Goal: Transaction & Acquisition: Purchase product/service

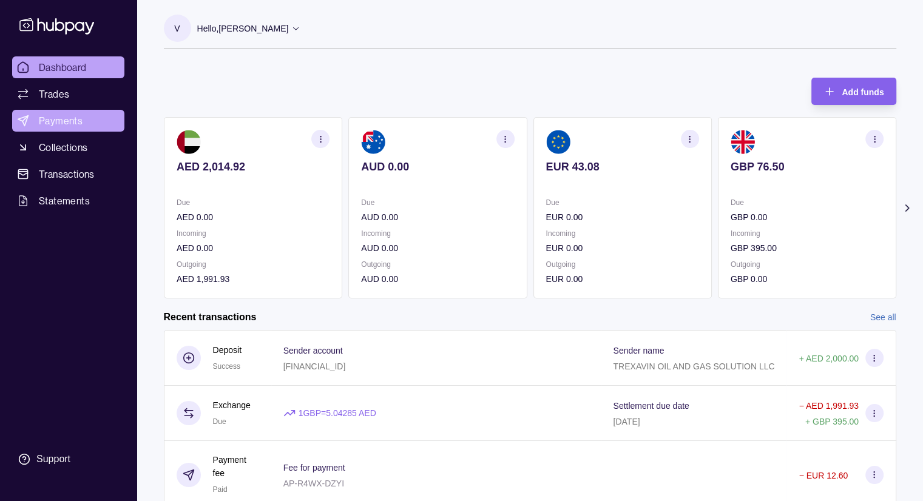
click at [81, 126] on span "Payments" at bounding box center [61, 120] width 44 height 15
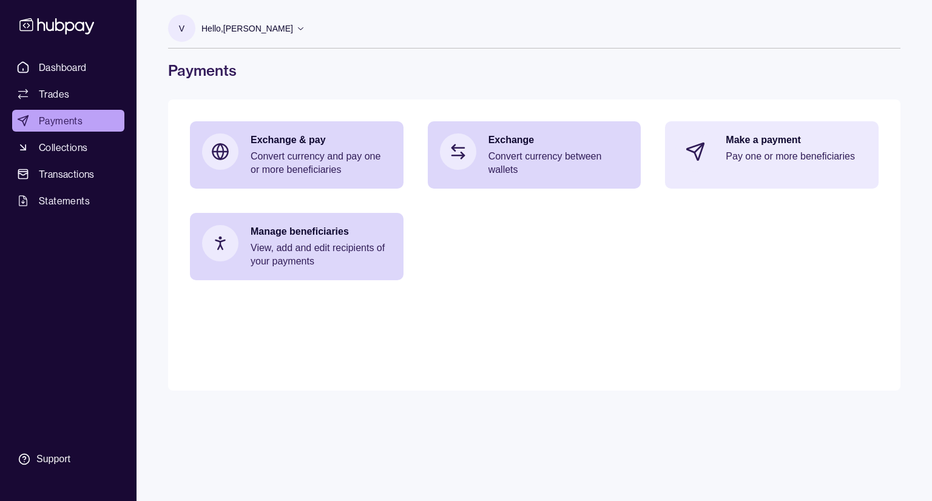
click at [749, 163] on div "Make a payment Pay one or more beneficiaries" at bounding box center [796, 152] width 141 height 36
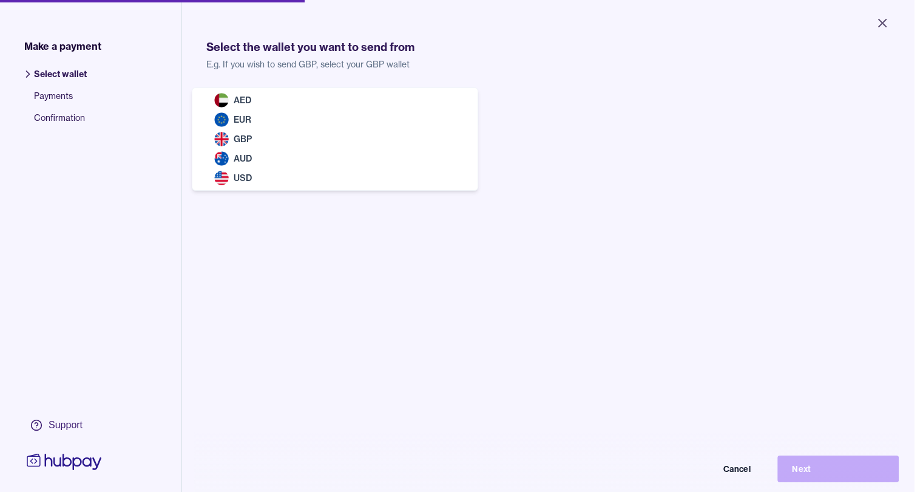
click at [353, 100] on body "Close Make a payment Select wallet Payments Confirmation Support Select the wal…" at bounding box center [457, 246] width 914 height 492
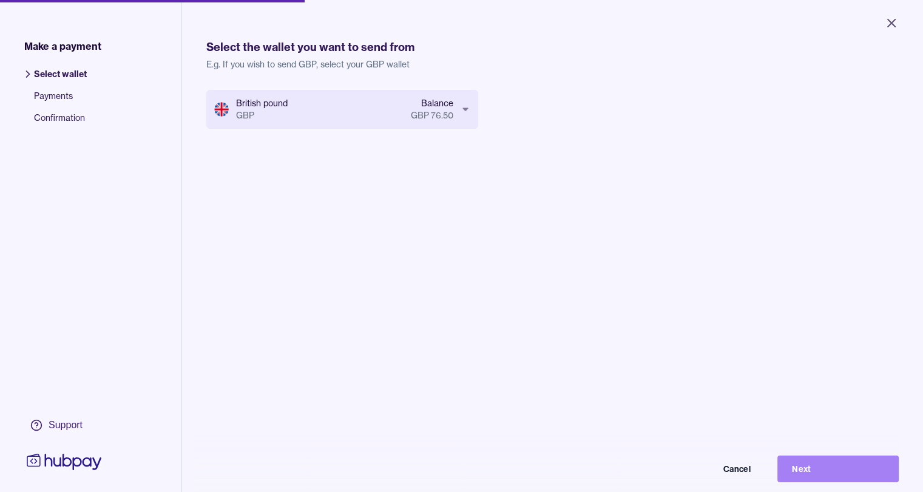
click at [852, 479] on button "Next" at bounding box center [837, 468] width 121 height 27
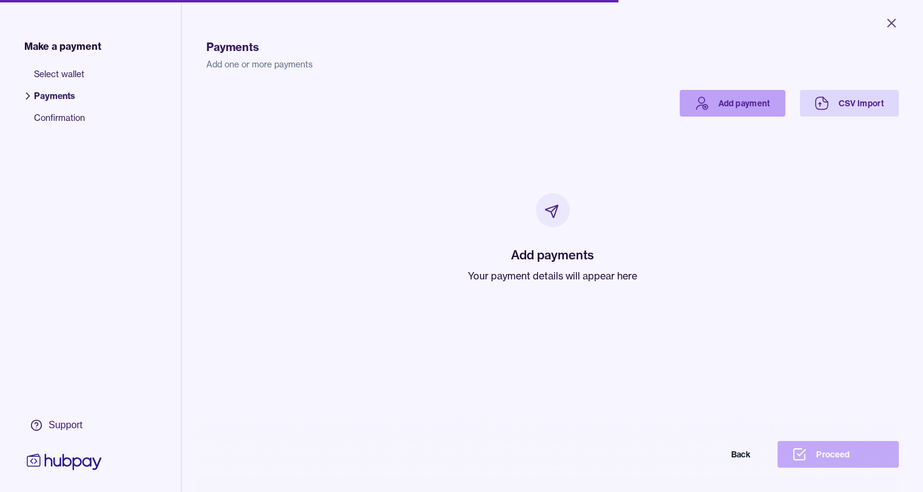
click at [785, 111] on link "Add payment" at bounding box center [733, 103] width 106 height 27
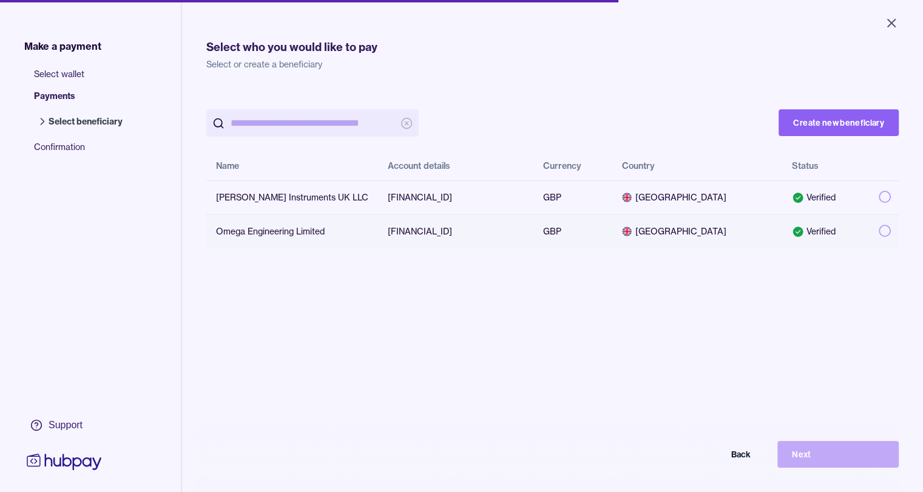
click at [891, 229] on button "button" at bounding box center [885, 231] width 12 height 12
click at [830, 462] on button "Next" at bounding box center [837, 454] width 121 height 27
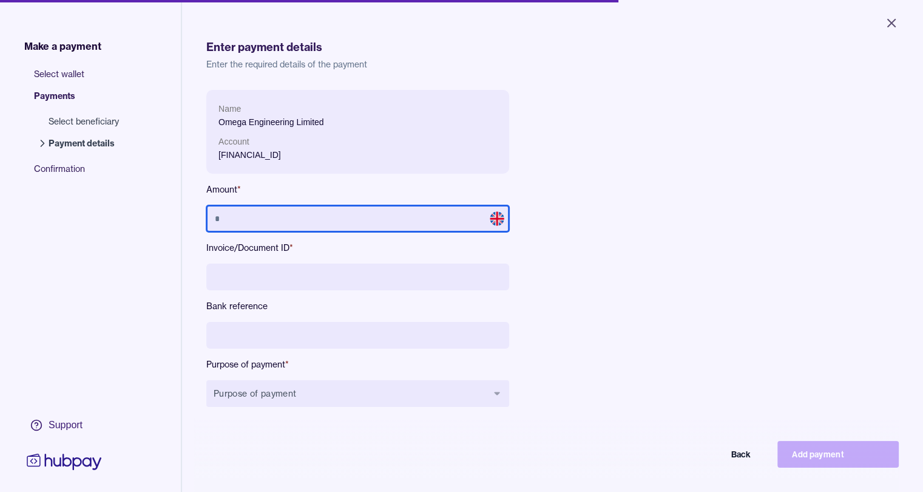
click at [299, 218] on input "text" at bounding box center [357, 218] width 303 height 27
type input "******"
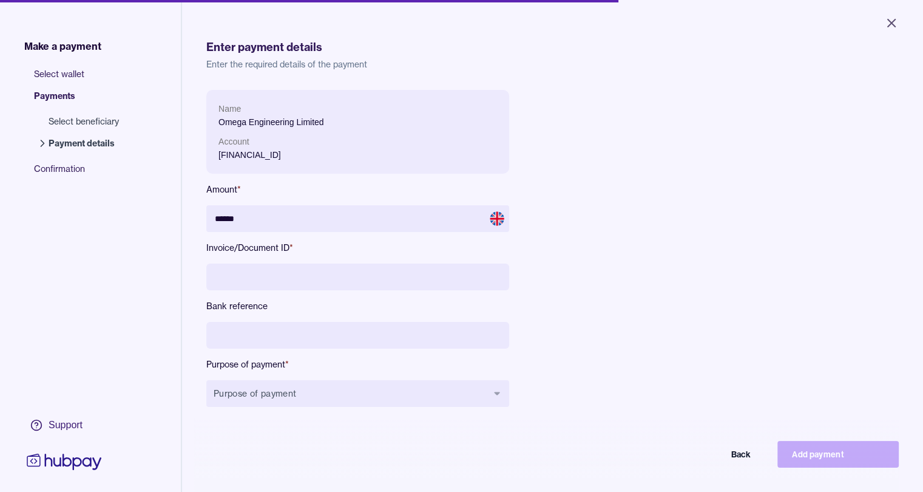
click at [263, 288] on input at bounding box center [357, 276] width 303 height 27
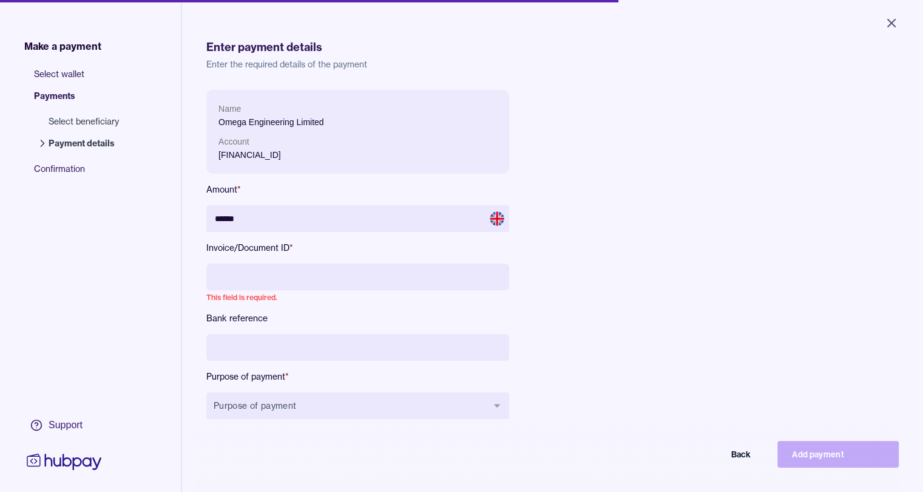
paste input "*******"
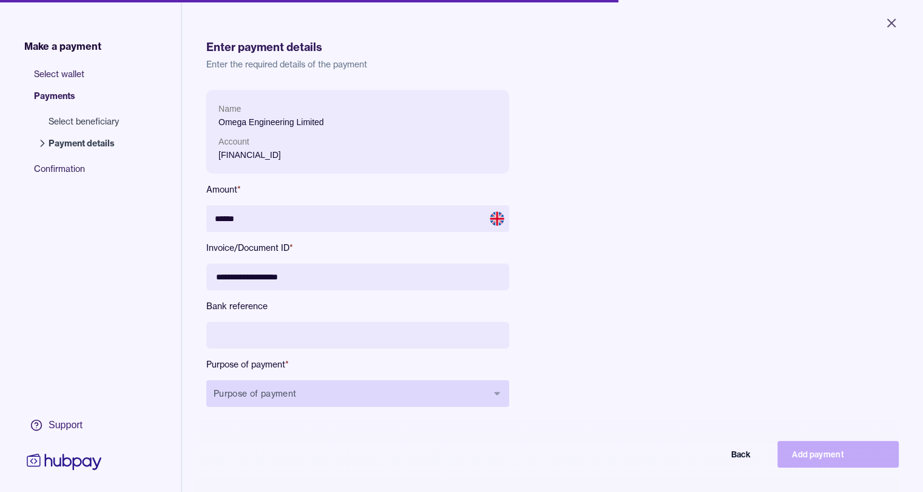
type input "**********"
click at [333, 402] on button "Purpose of payment" at bounding box center [357, 393] width 303 height 27
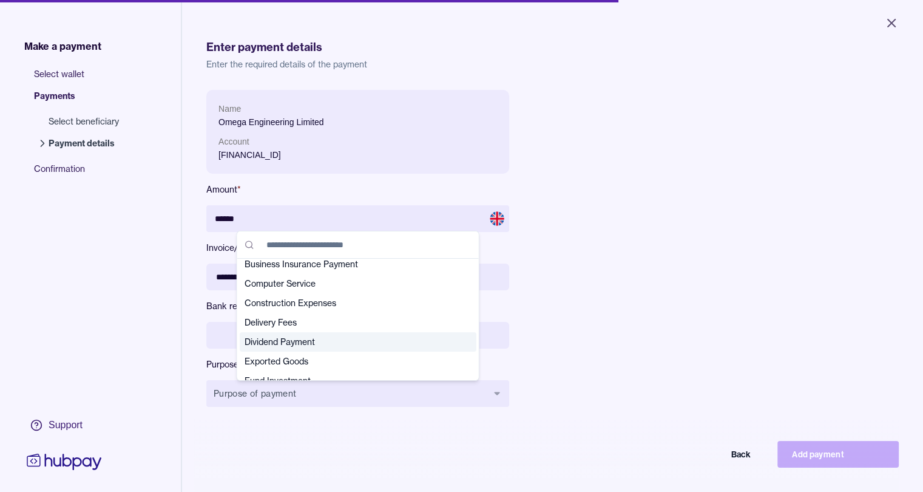
scroll to position [121, 0]
click at [320, 288] on span "Exported Goods" at bounding box center [351, 285] width 212 height 12
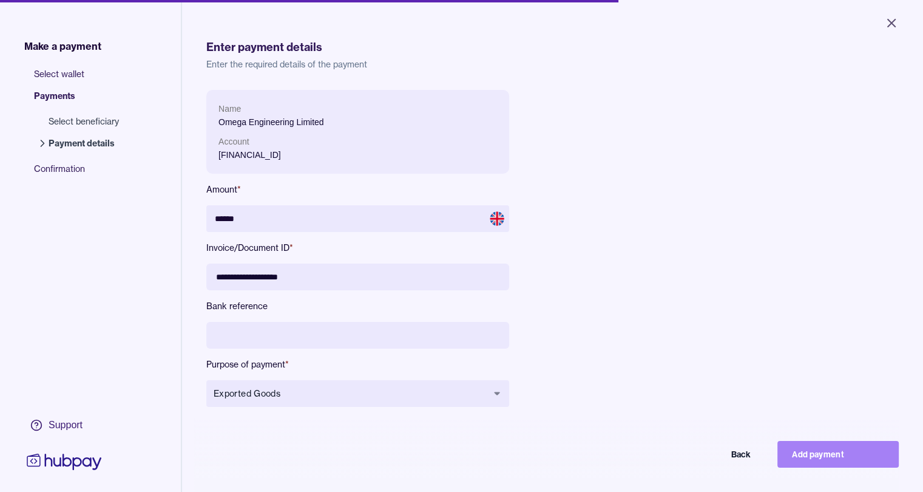
click at [843, 464] on button "Add payment" at bounding box center [837, 454] width 121 height 27
type input "*****"
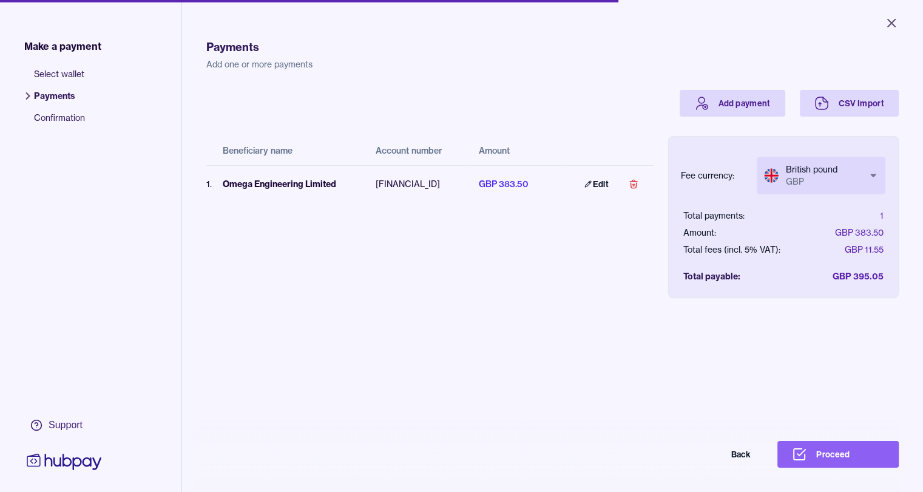
scroll to position [0, 9]
click at [852, 464] on button "Proceed" at bounding box center [837, 454] width 121 height 27
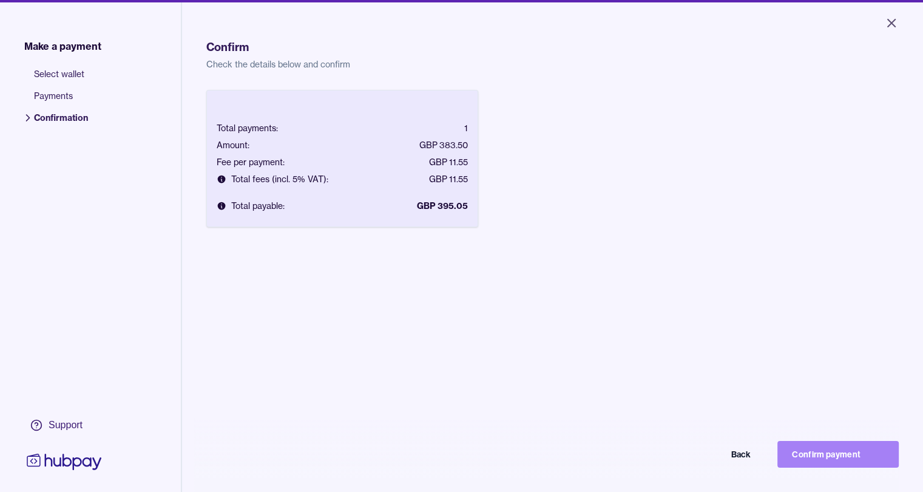
click at [855, 462] on button "Confirm payment" at bounding box center [837, 454] width 121 height 27
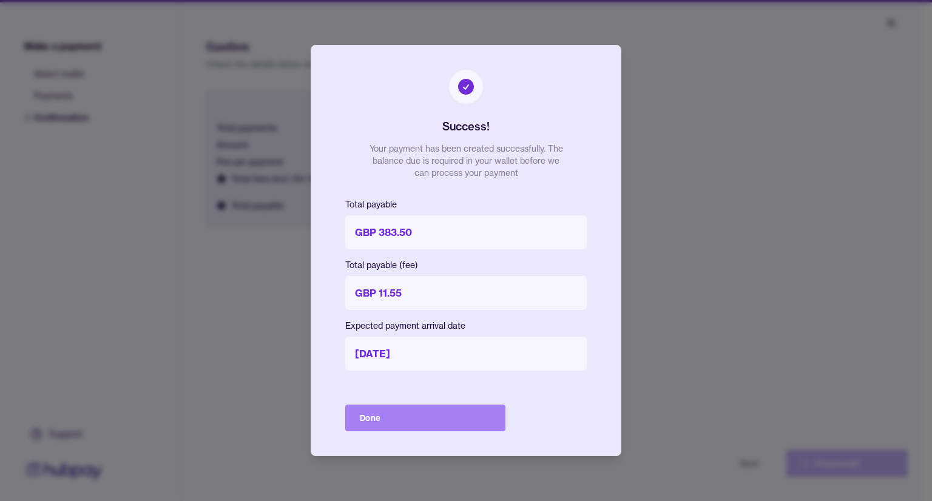
click at [461, 428] on button "Done" at bounding box center [425, 418] width 160 height 27
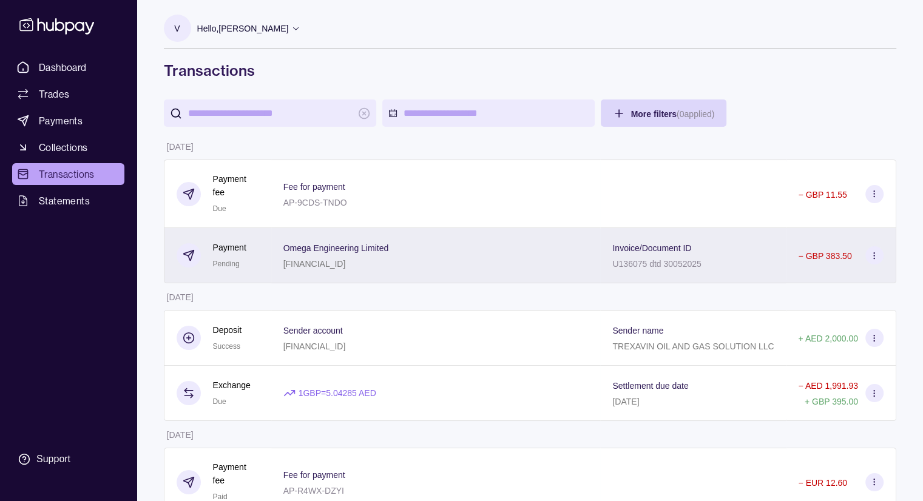
click at [873, 255] on icon at bounding box center [874, 255] width 9 height 9
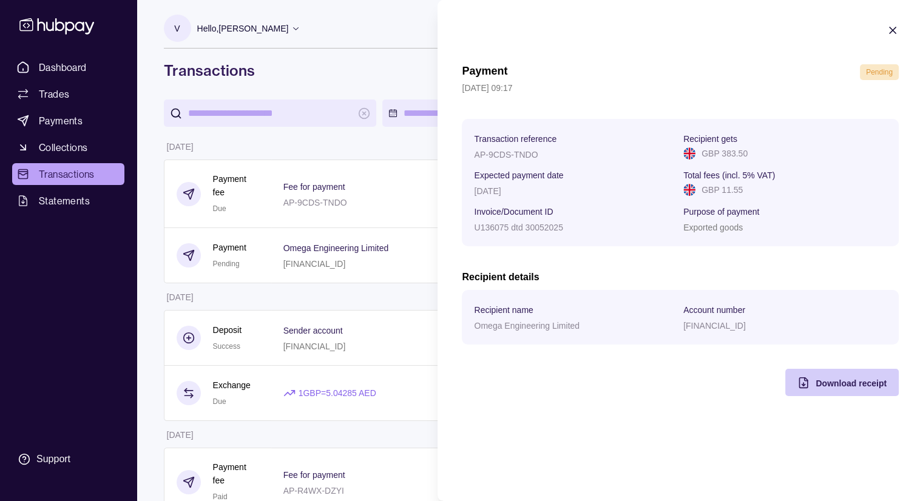
click at [864, 384] on span "Download receipt" at bounding box center [851, 384] width 71 height 10
click at [889, 30] on icon "button" at bounding box center [893, 30] width 12 height 12
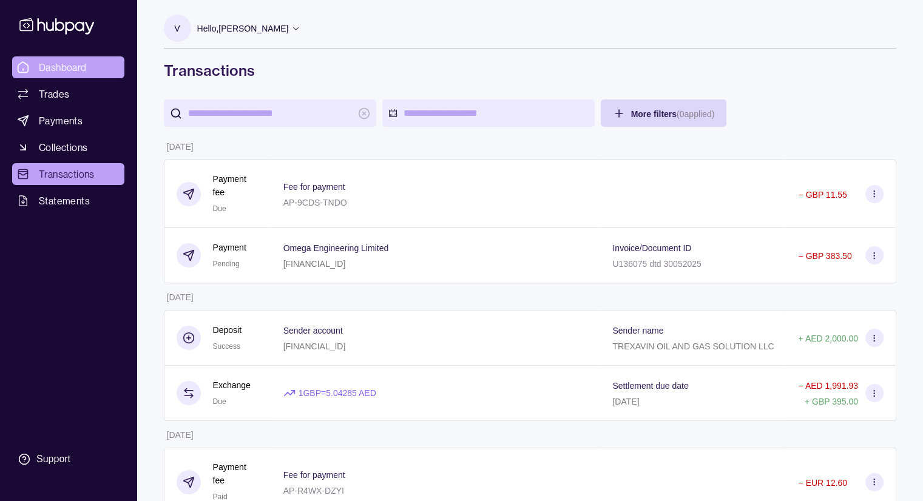
click at [83, 71] on span "Dashboard" at bounding box center [63, 67] width 48 height 15
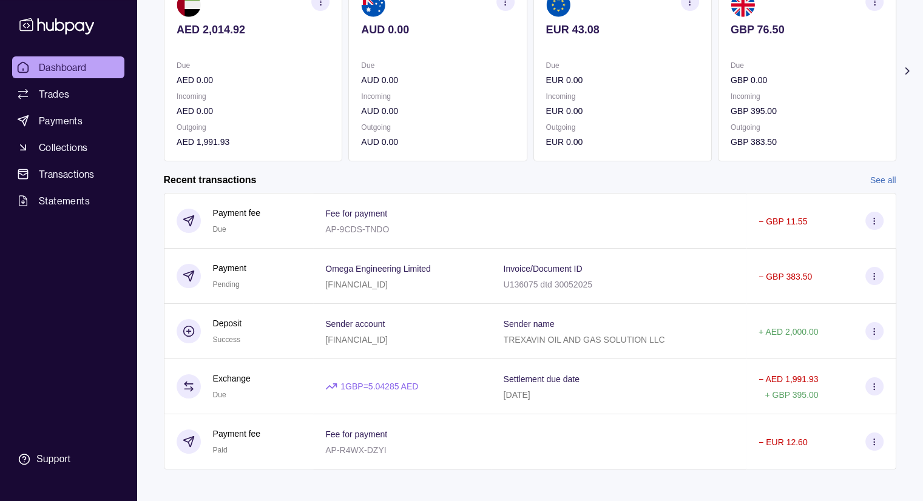
scroll to position [146, 0]
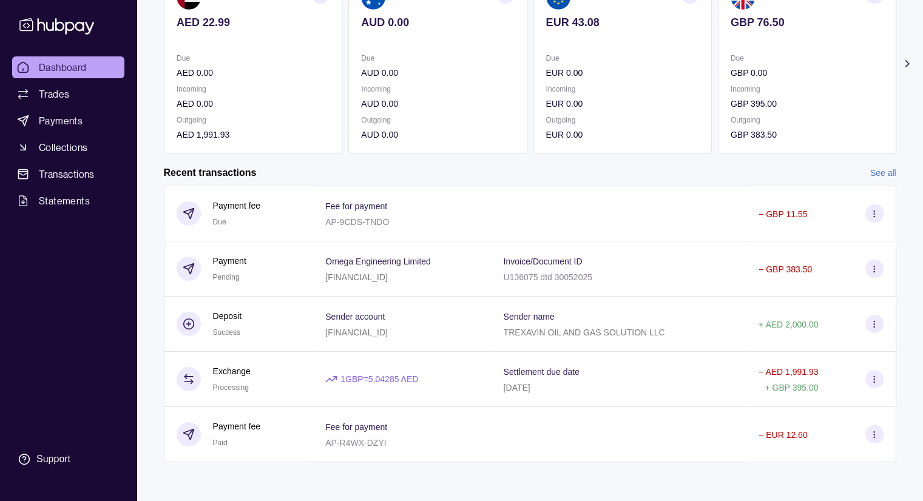
click at [73, 71] on span "Dashboard" at bounding box center [63, 67] width 48 height 15
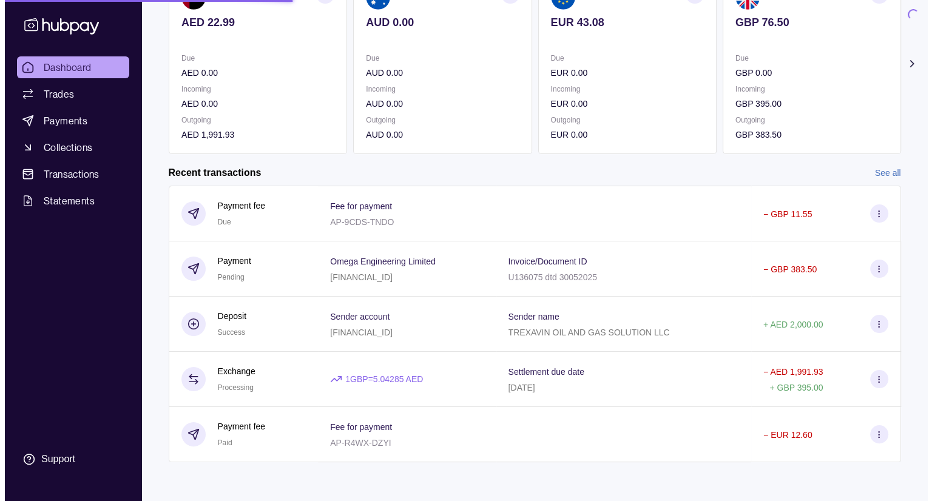
scroll to position [0, 0]
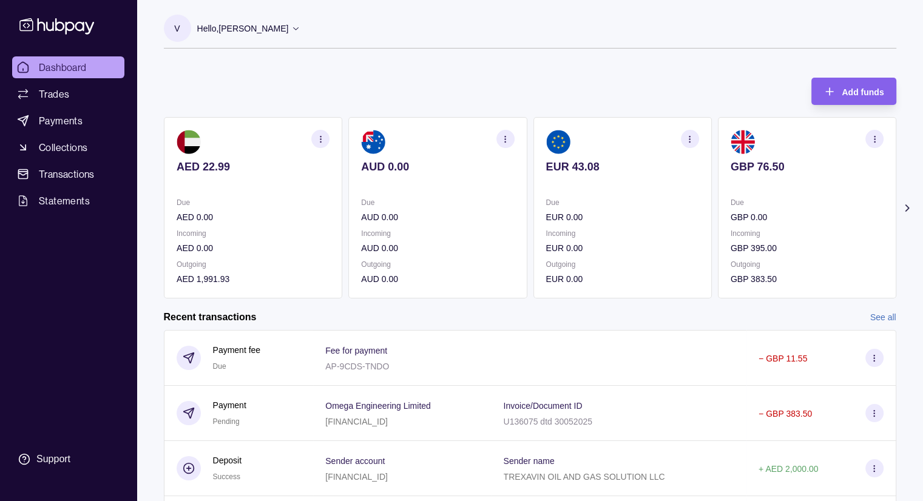
click at [291, 30] on icon at bounding box center [295, 28] width 9 height 9
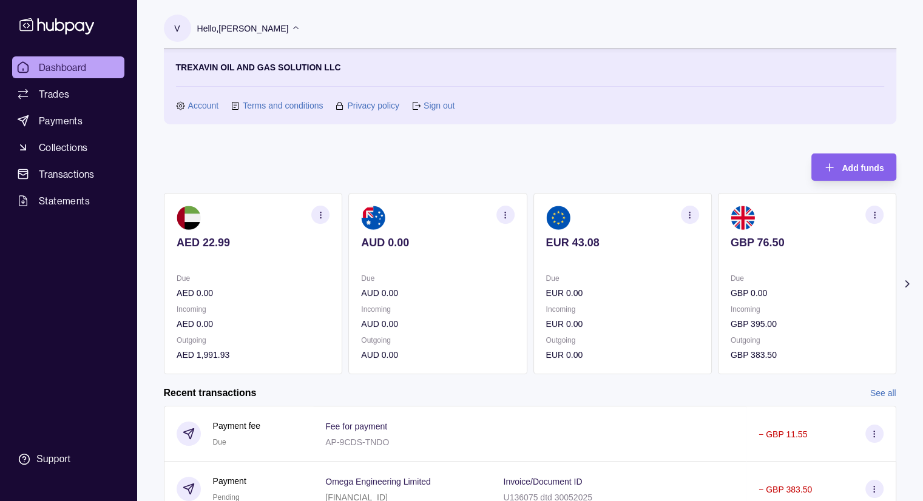
click at [291, 30] on icon at bounding box center [295, 28] width 9 height 9
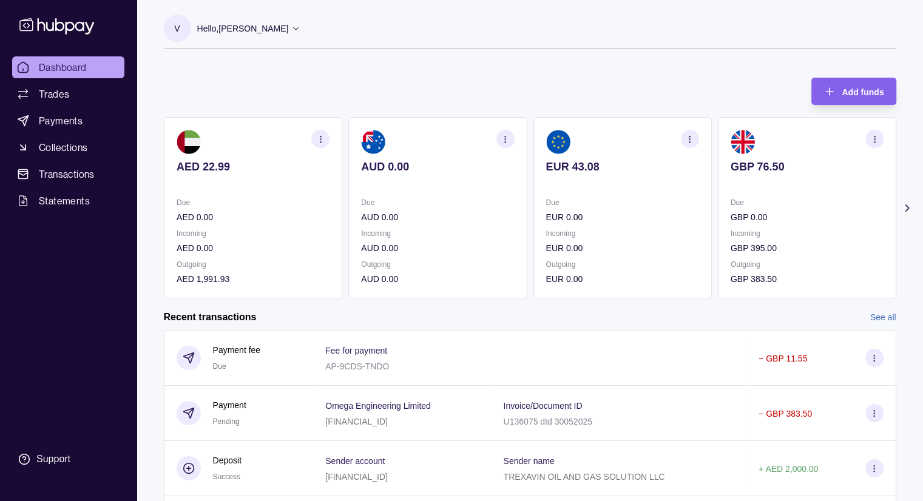
click at [291, 30] on icon at bounding box center [295, 28] width 9 height 9
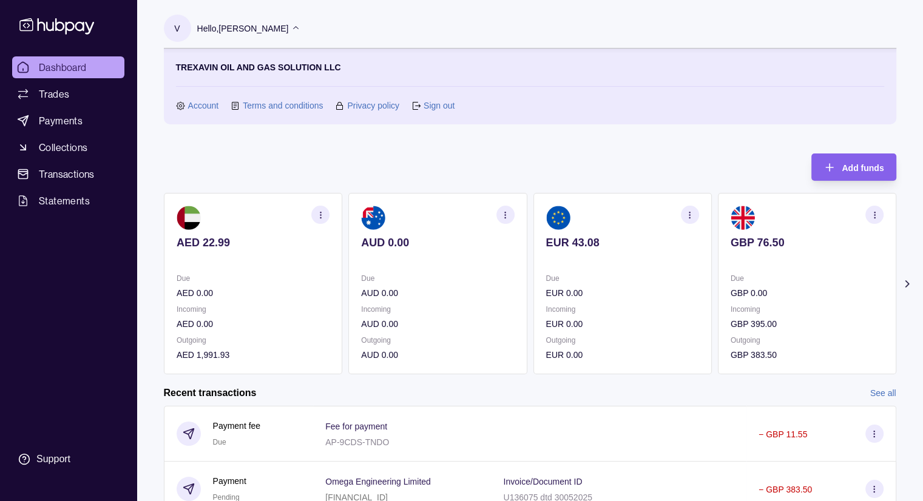
click at [438, 106] on link "Sign out" at bounding box center [439, 105] width 31 height 13
